Goal: Task Accomplishment & Management: Manage account settings

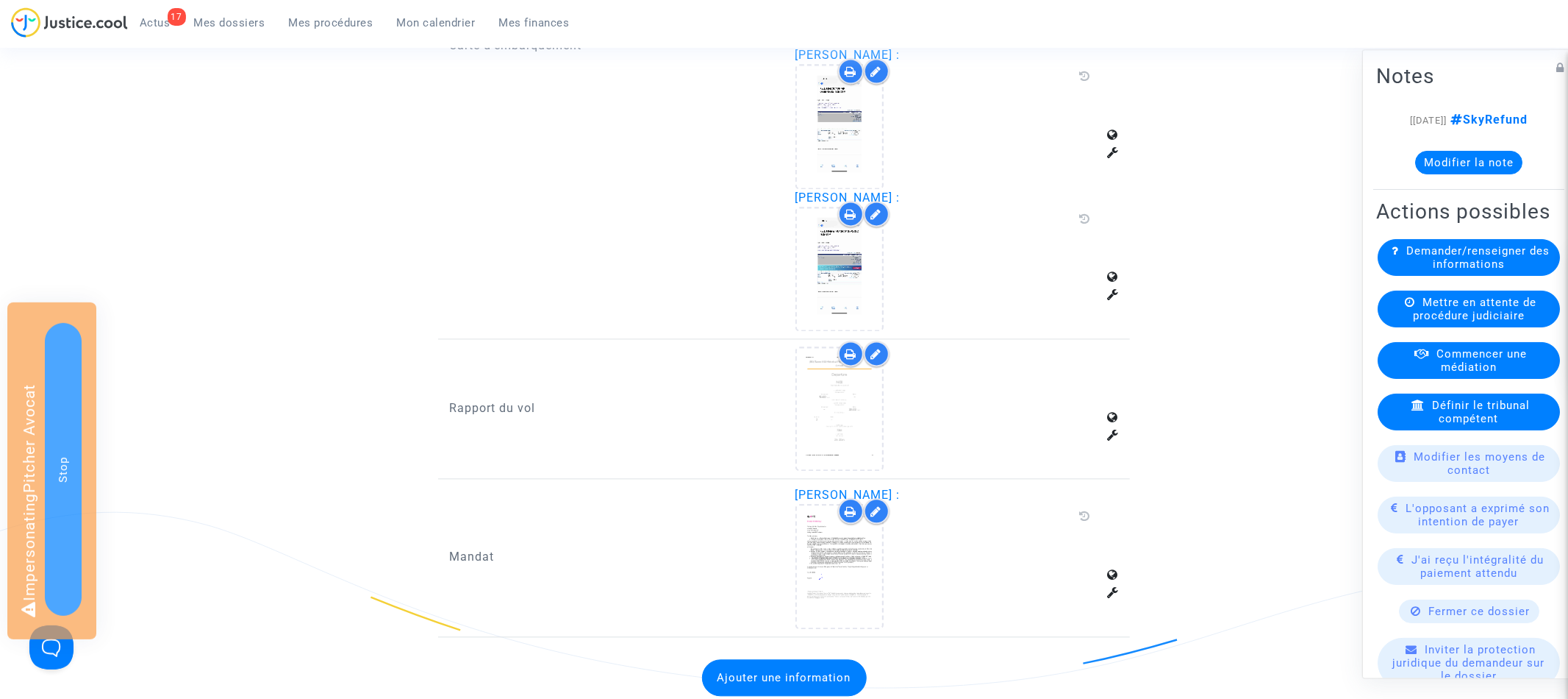
scroll to position [2556, 0]
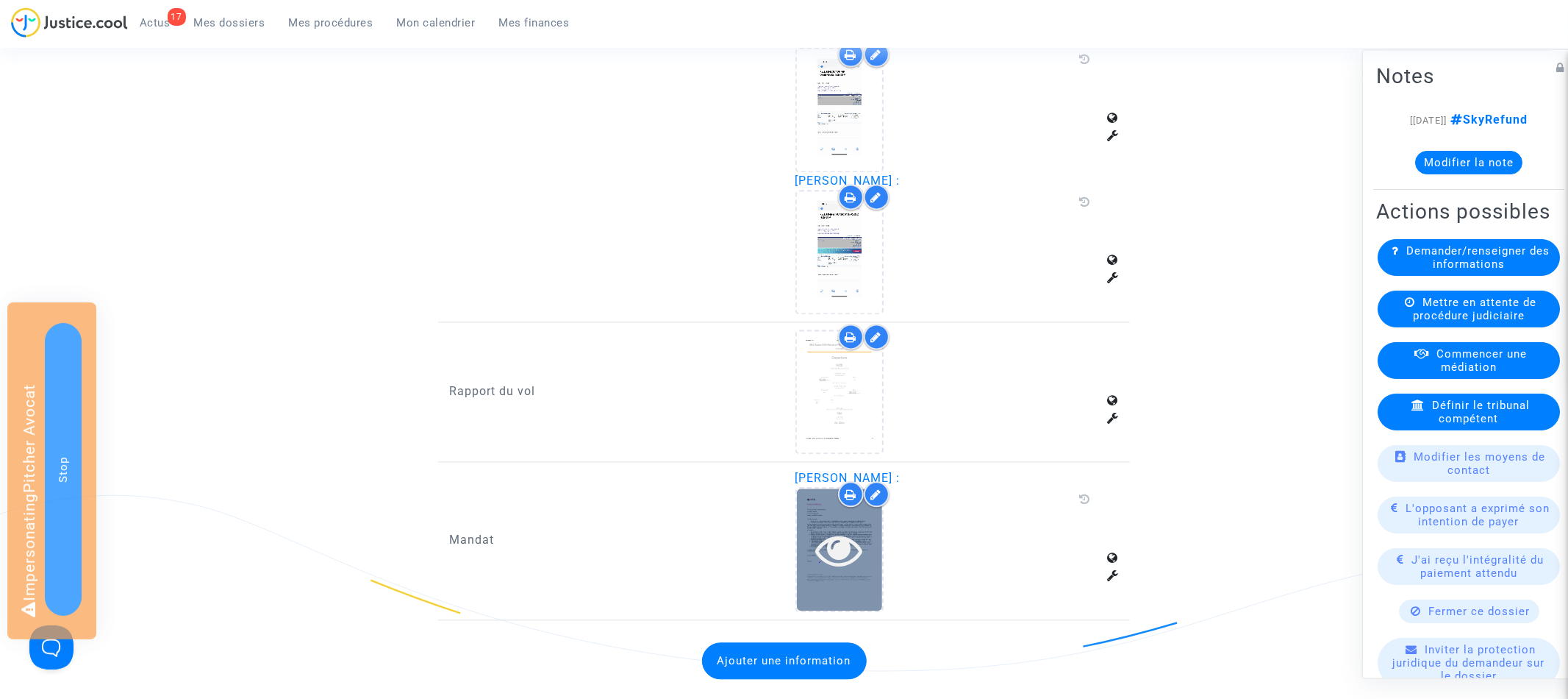
click at [843, 526] on icon at bounding box center [839, 549] width 47 height 47
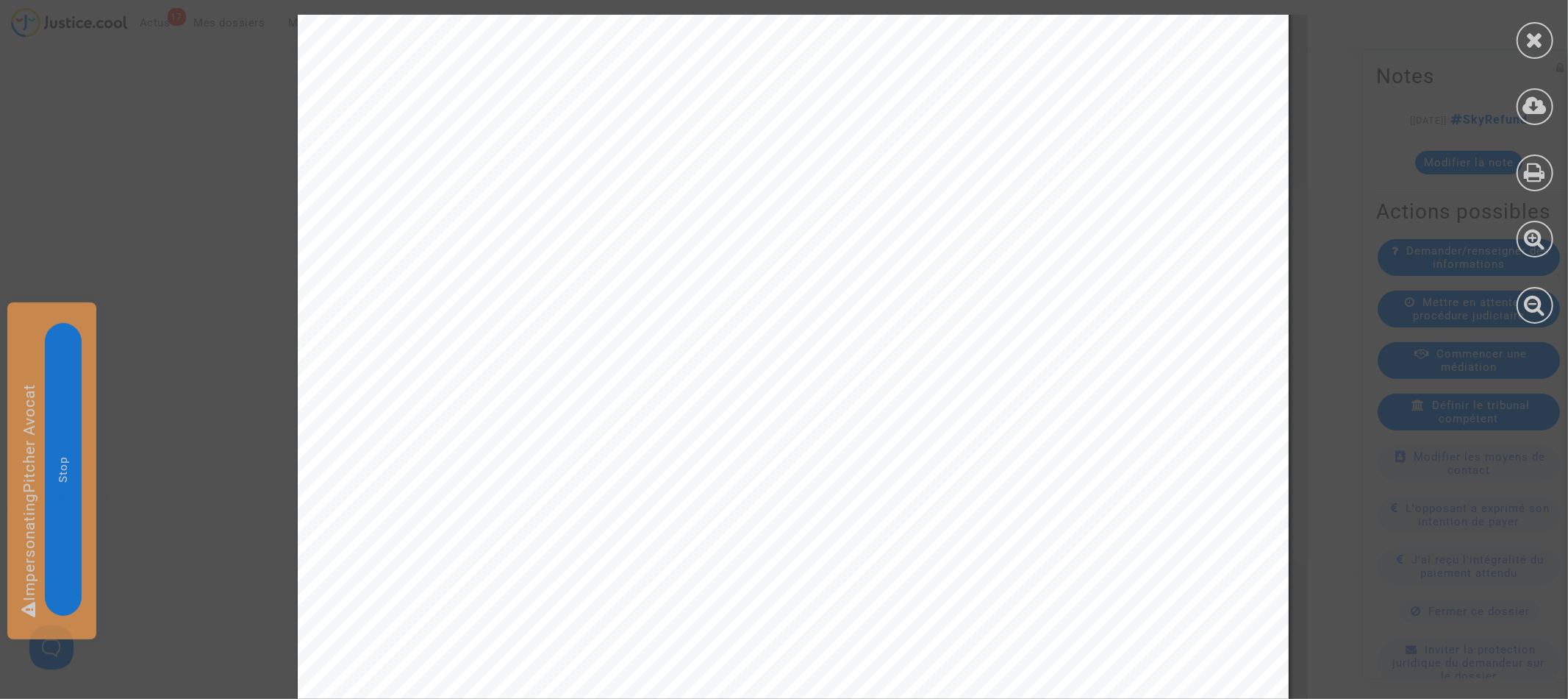
scroll to position [173, 0]
click at [1525, 39] on div at bounding box center [1535, 40] width 37 height 37
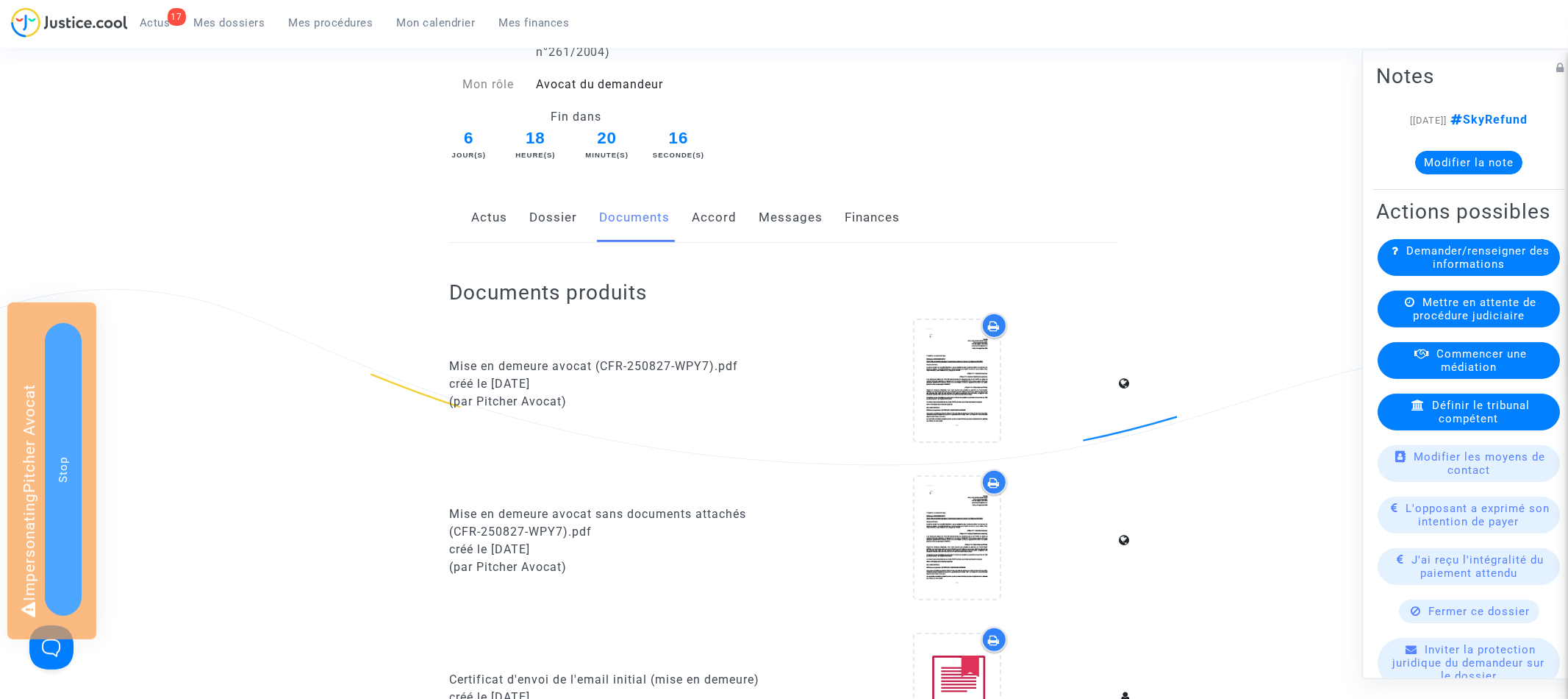
scroll to position [0, 0]
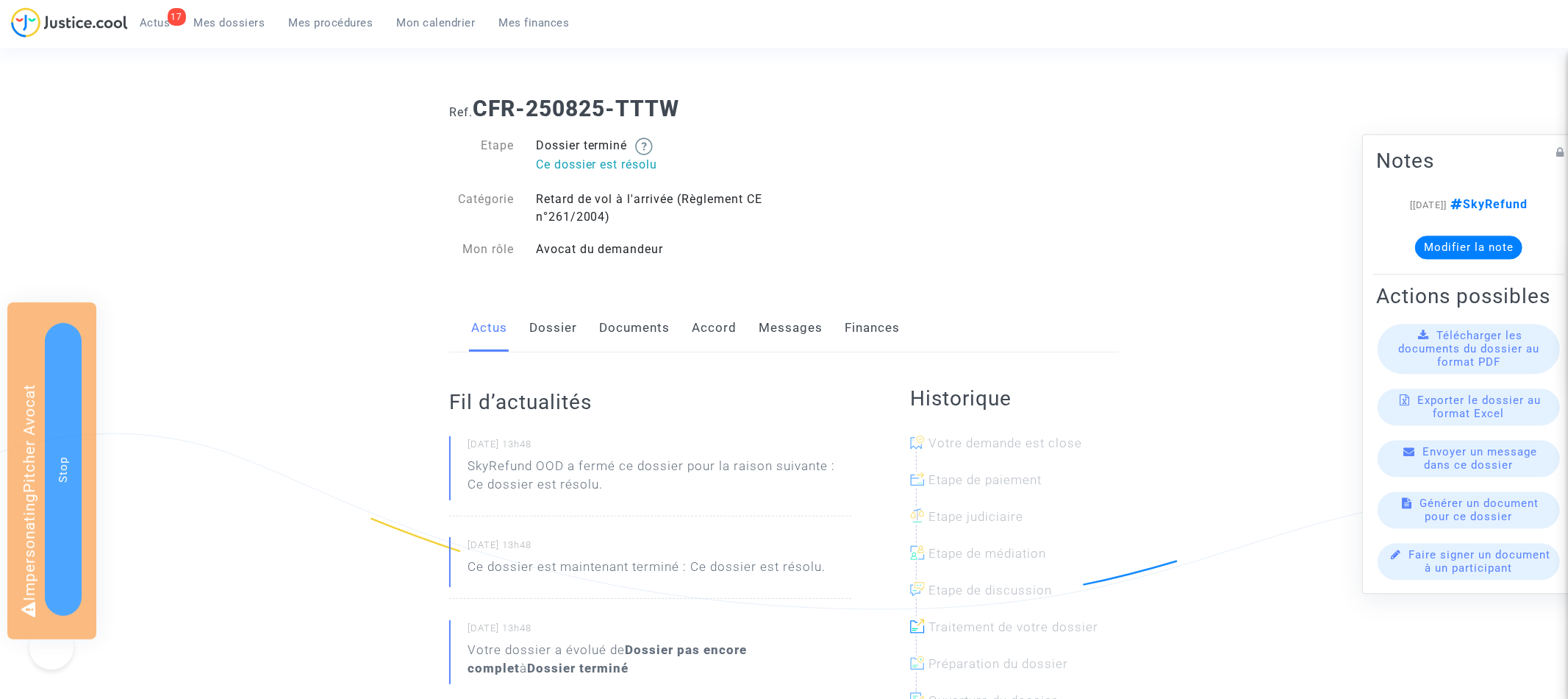
click at [564, 324] on link "Dossier" at bounding box center [553, 328] width 47 height 48
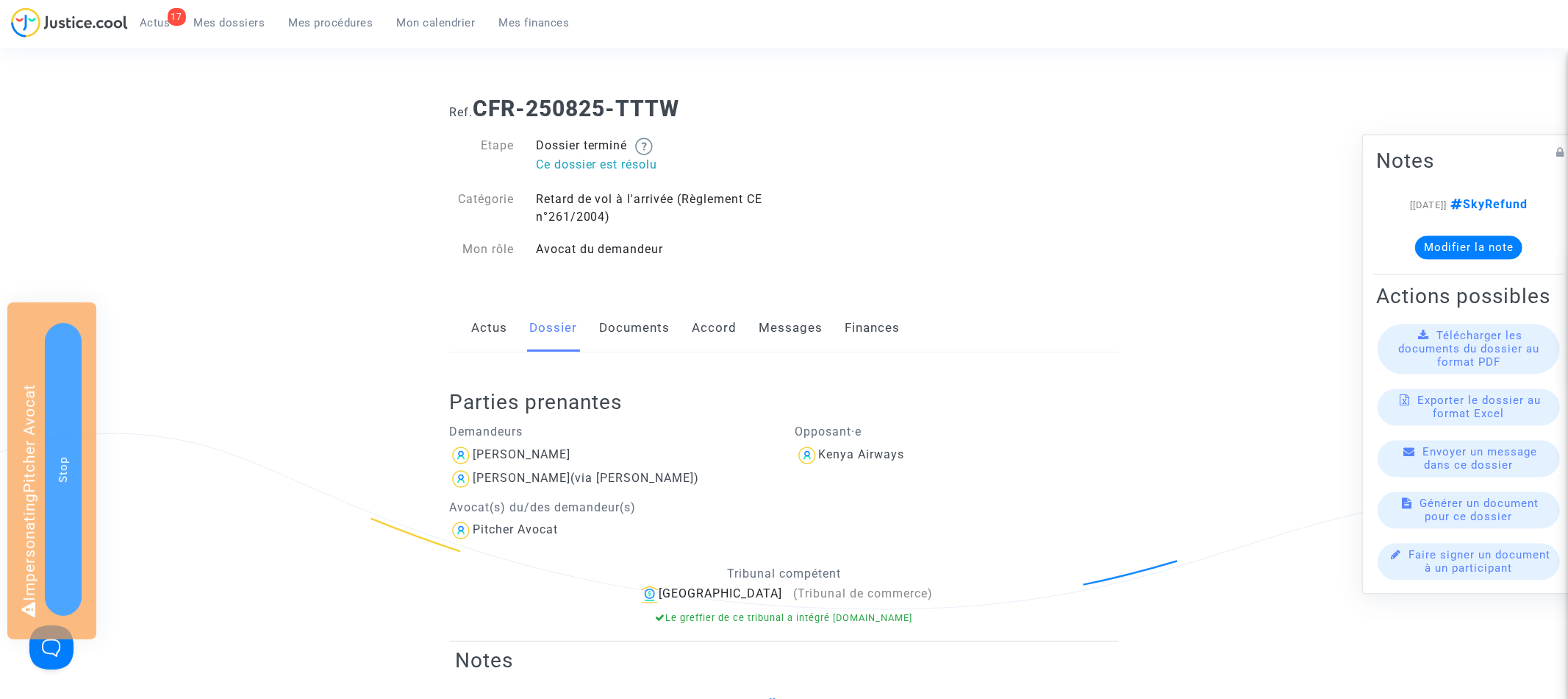
click at [497, 328] on link "Actus" at bounding box center [489, 328] width 36 height 48
